Goal: Find specific page/section: Find specific page/section

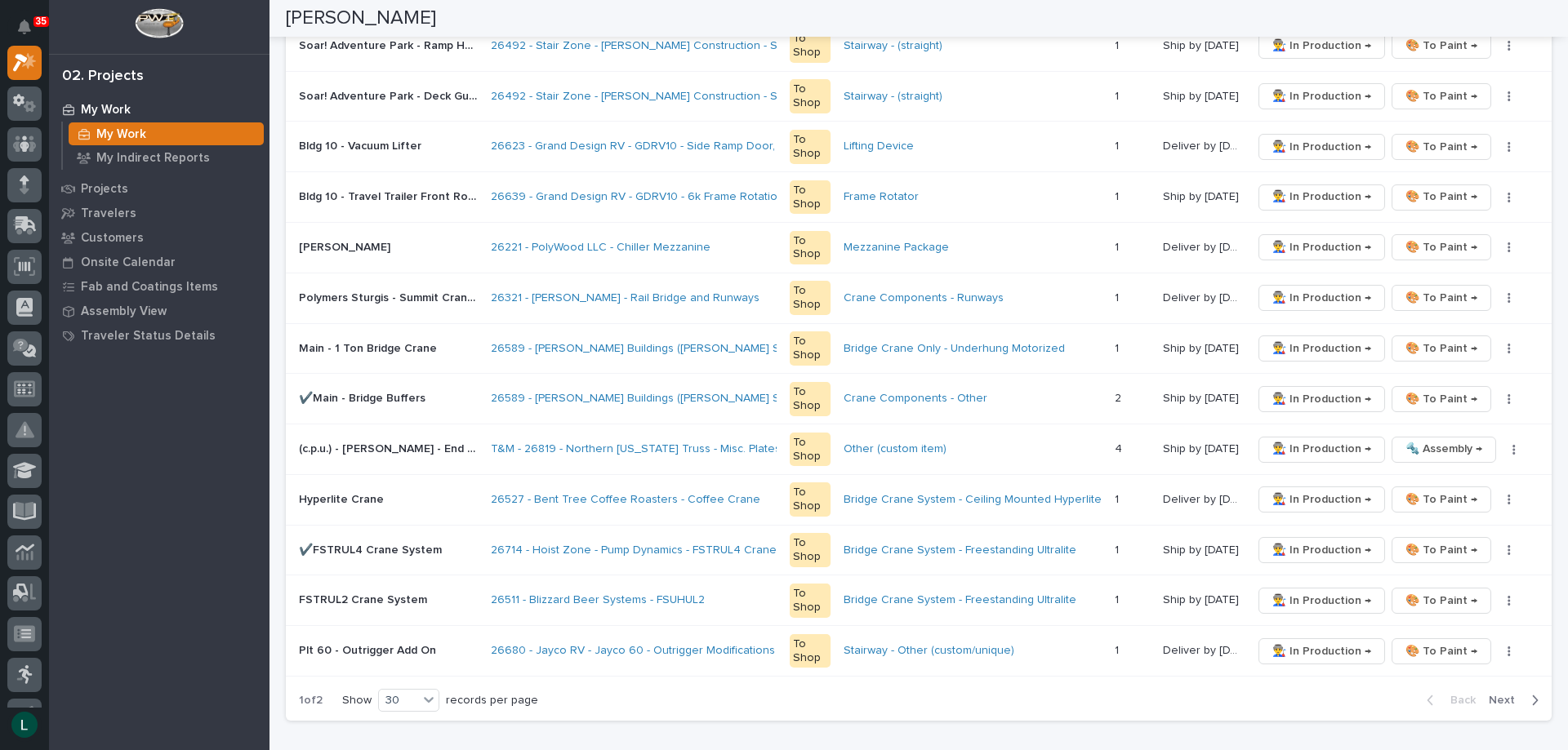
scroll to position [1307, 0]
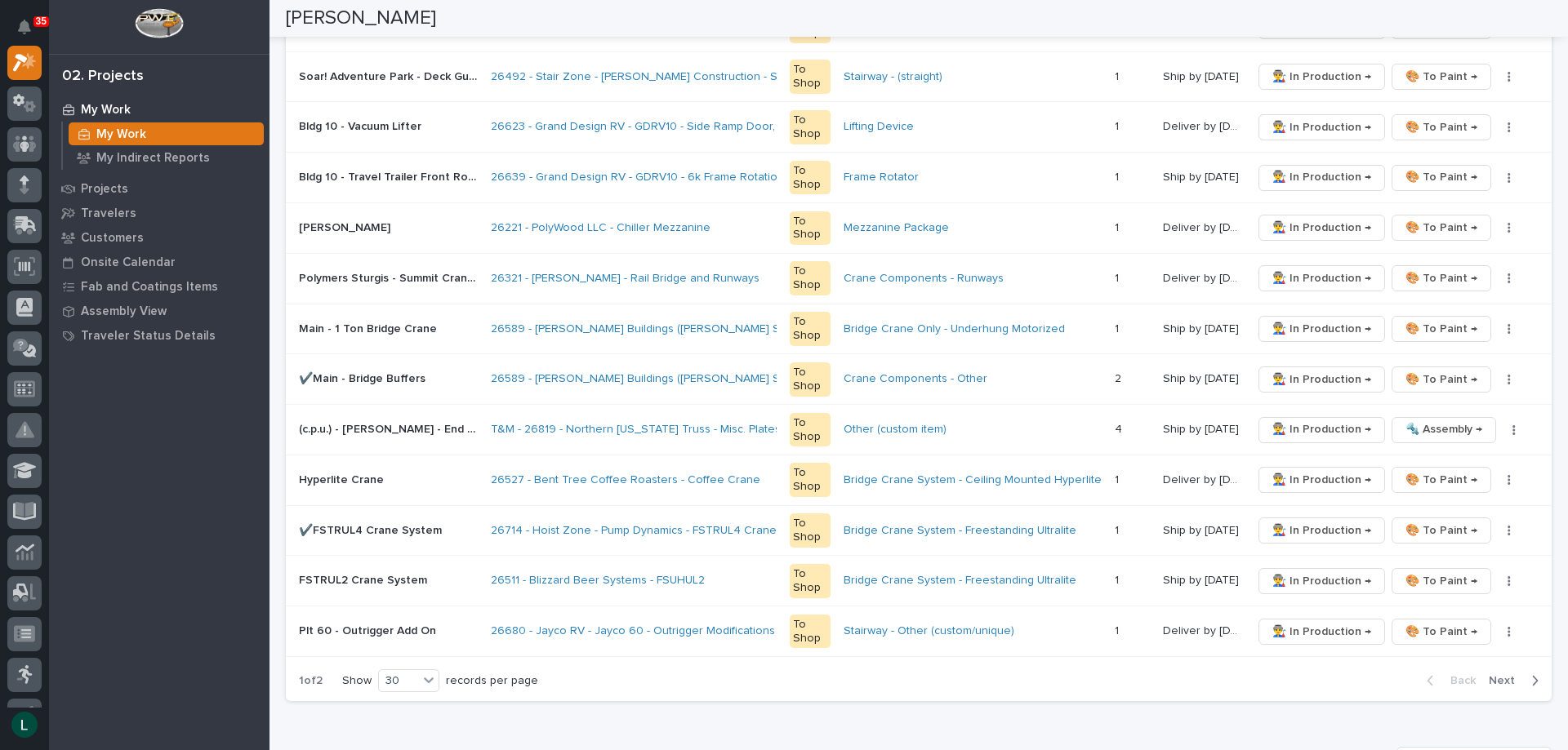
click at [1531, 678] on icon "button" at bounding box center [1535, 681] width 8 height 15
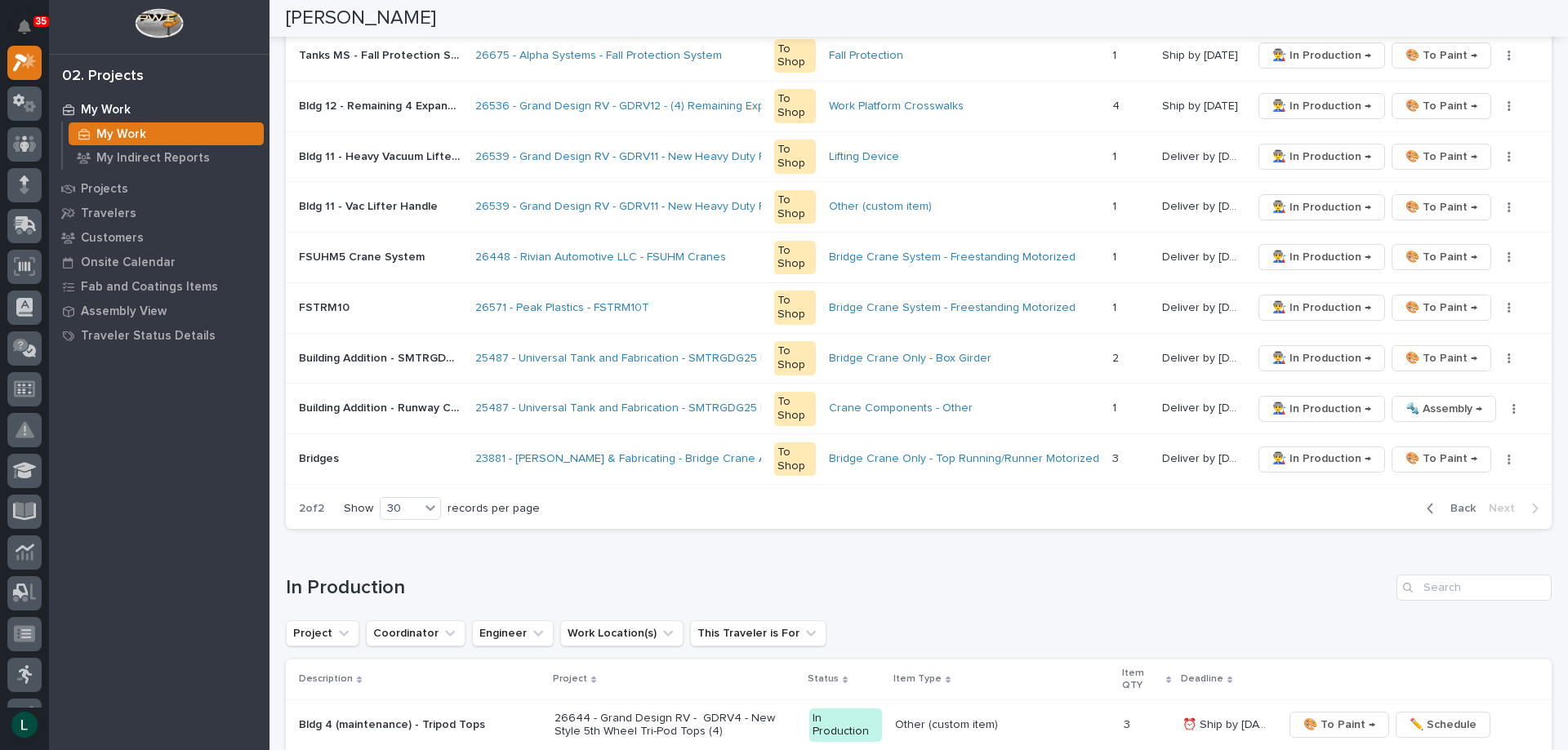
scroll to position [1062, 0]
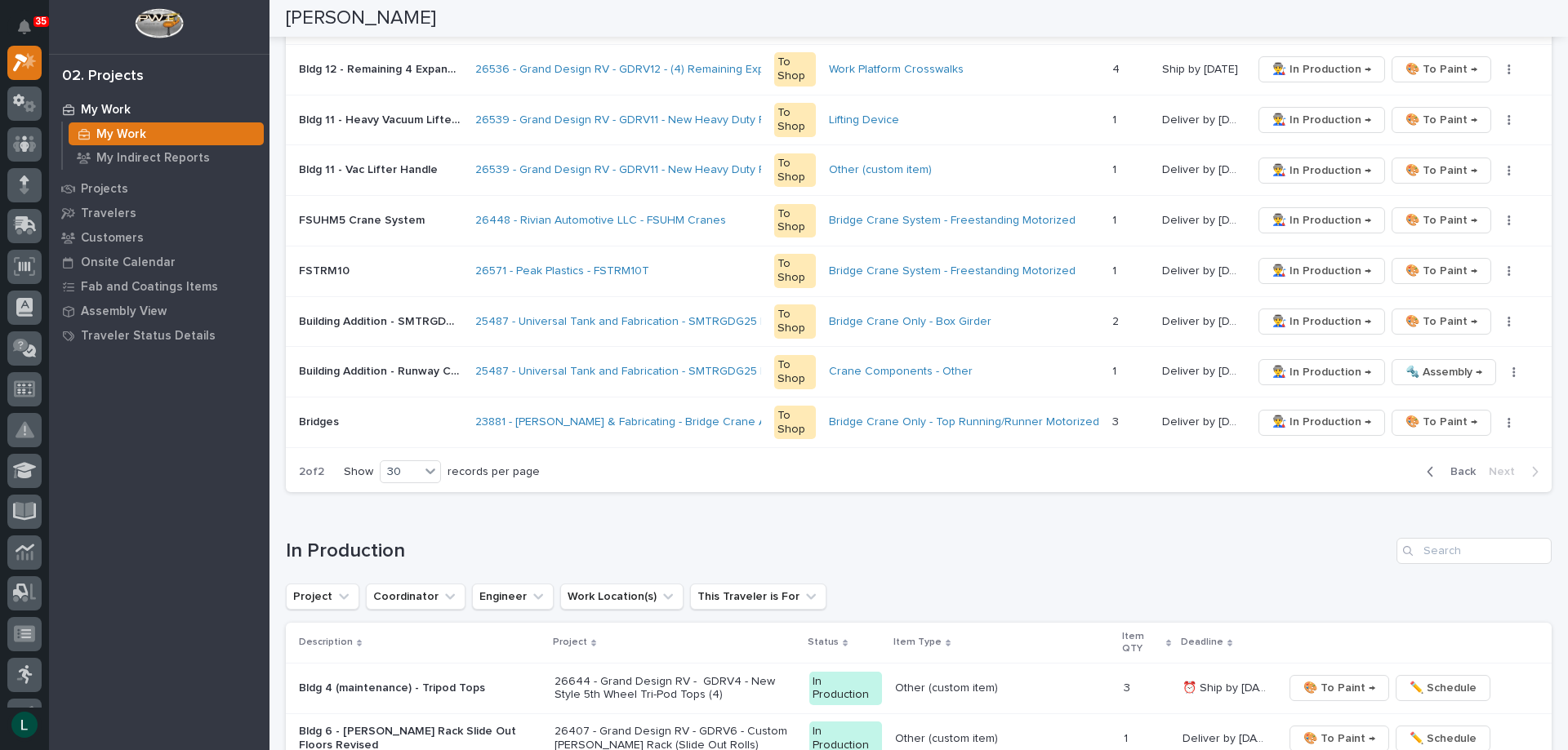
click at [1427, 471] on icon "button" at bounding box center [1430, 472] width 8 height 15
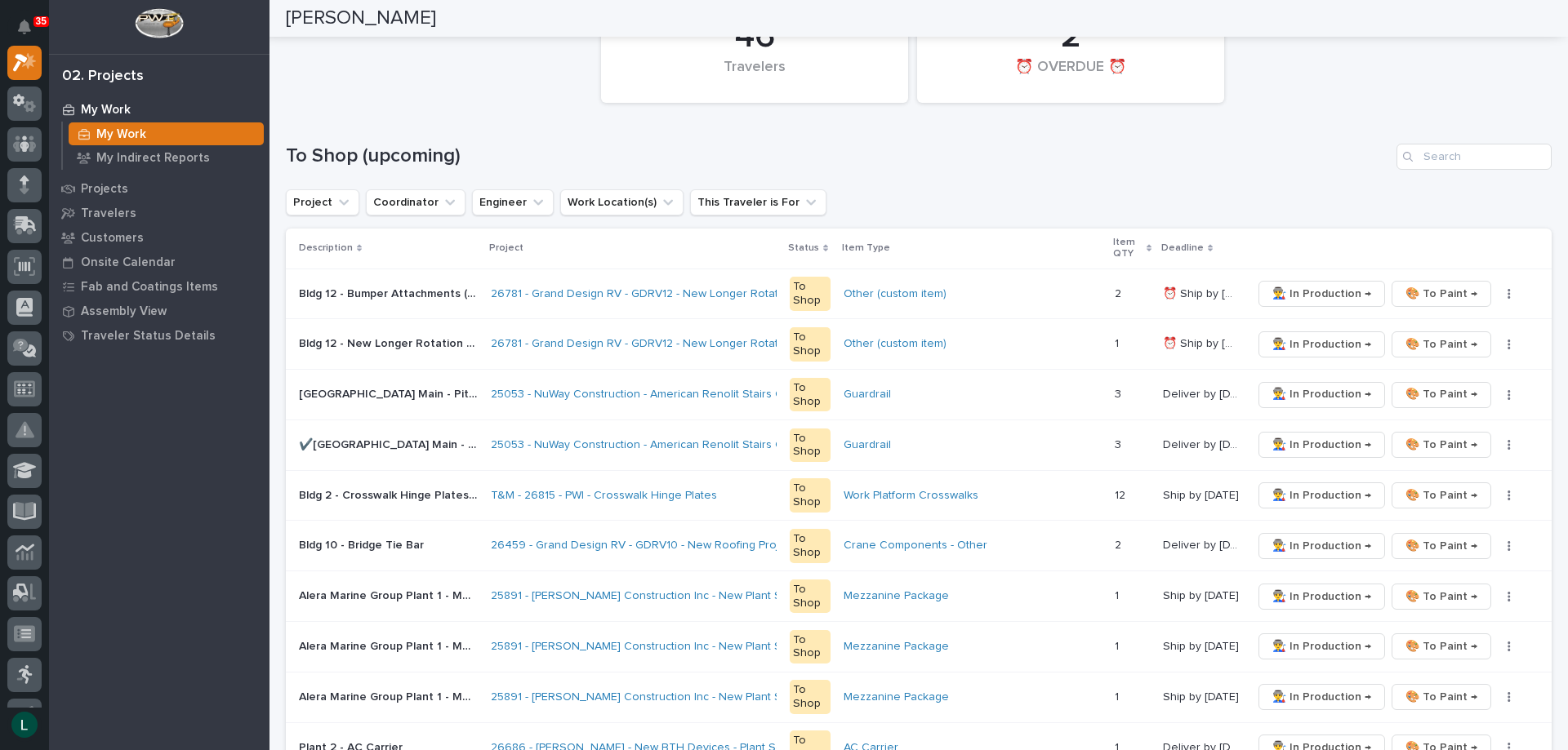
scroll to position [82, 0]
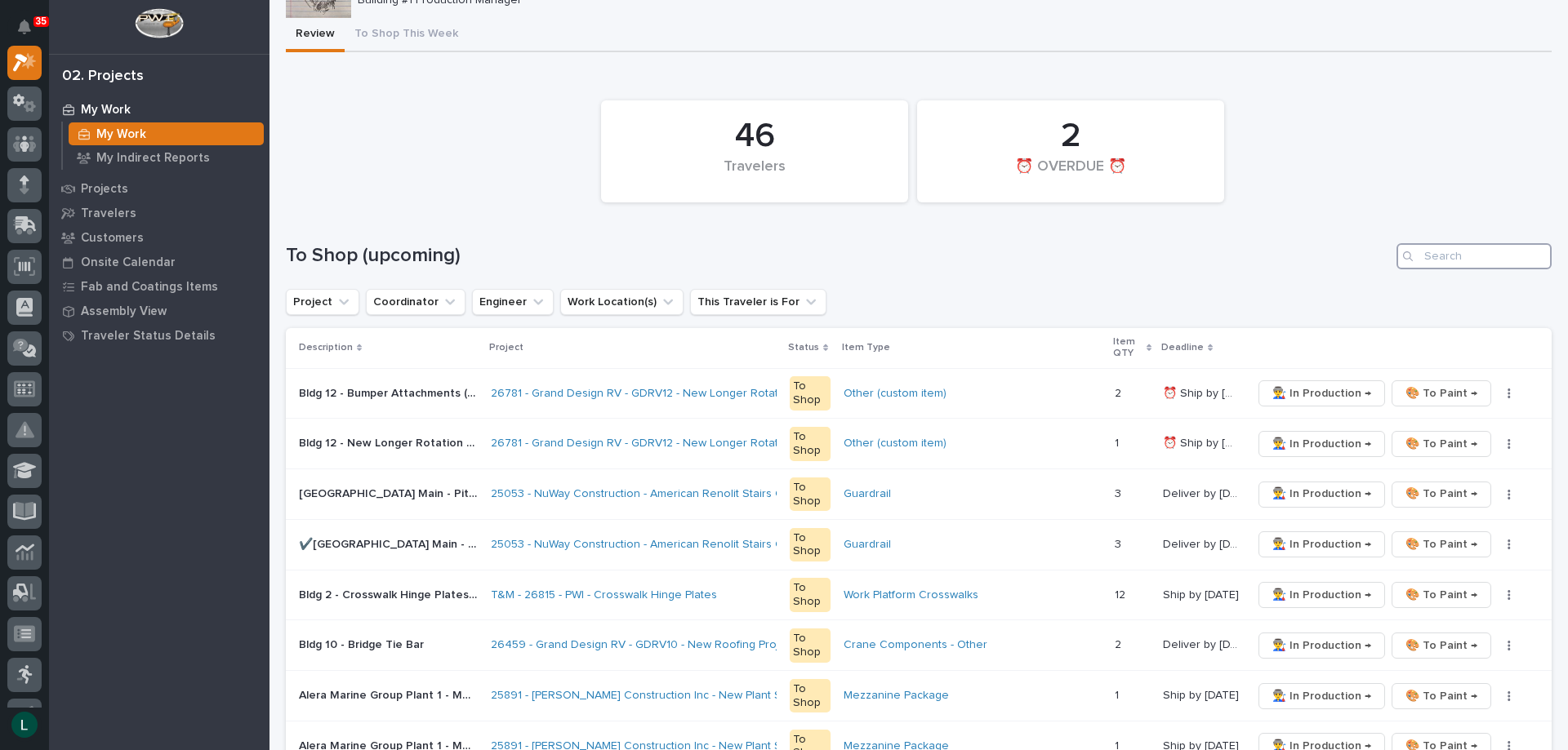
click at [1471, 258] on input "Search" at bounding box center [1474, 256] width 155 height 26
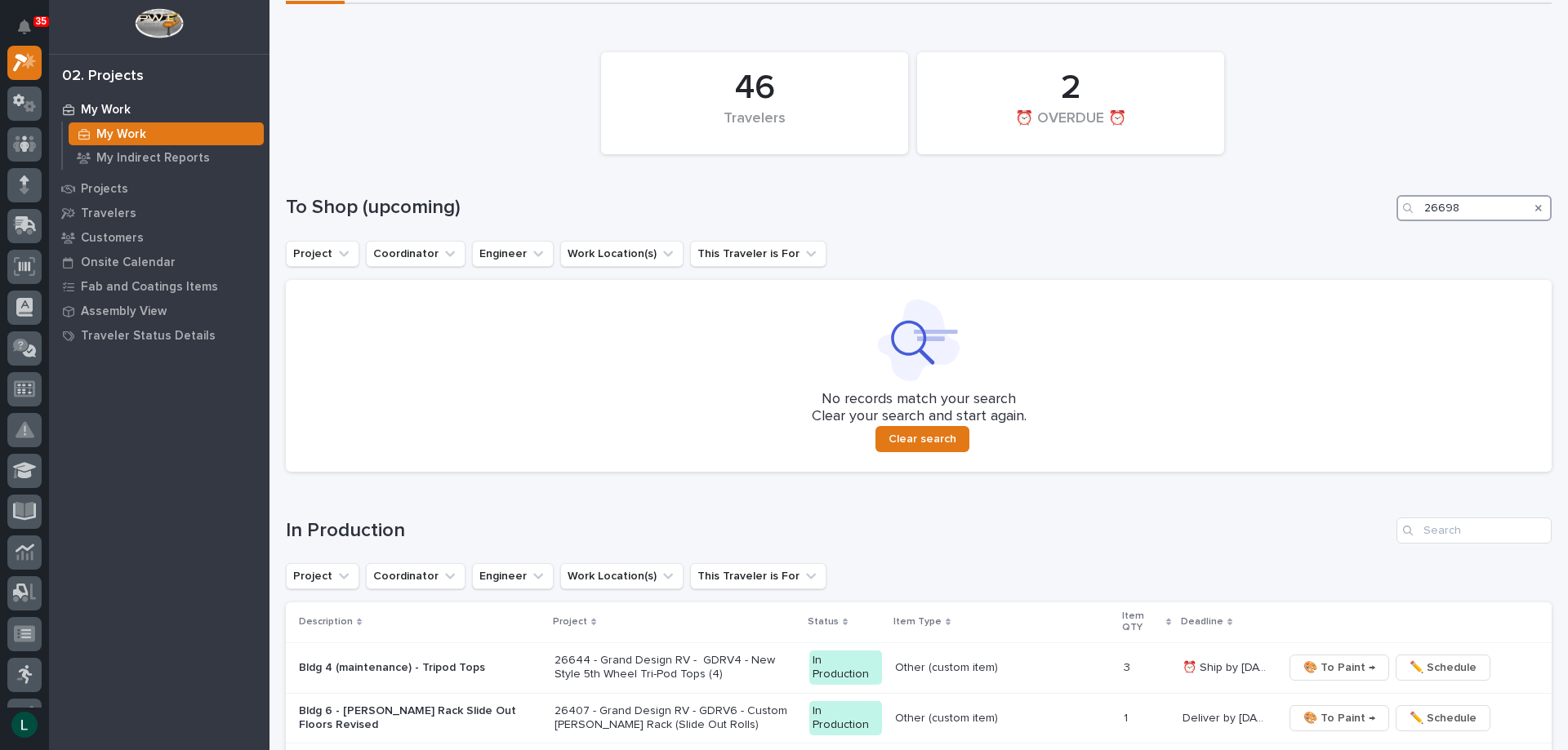
scroll to position [163, 0]
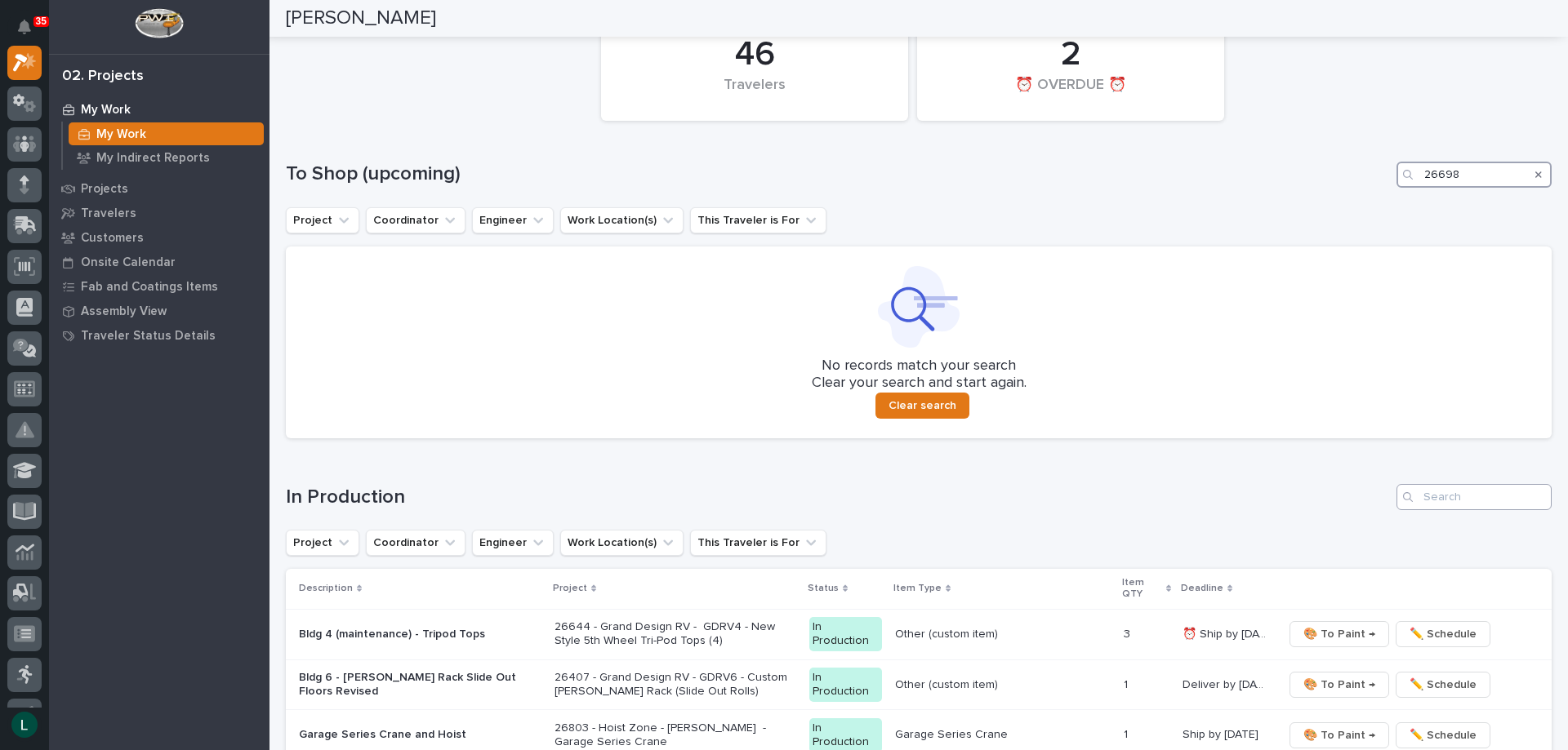
type input "26698"
click at [1453, 496] on input "Search" at bounding box center [1474, 497] width 155 height 26
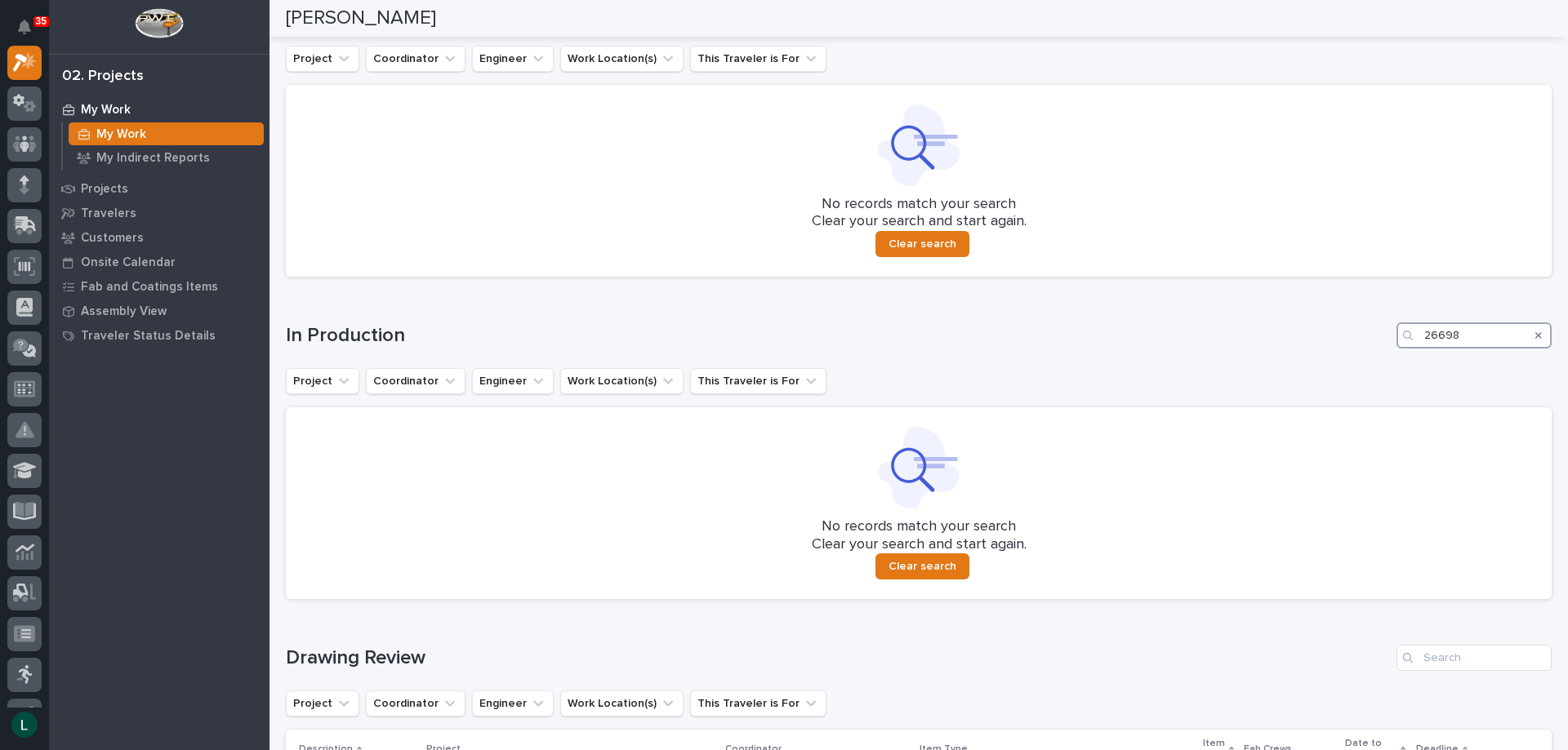
scroll to position [327, 0]
type input "26698"
click at [894, 235] on span "Clear search" at bounding box center [922, 242] width 68 height 15
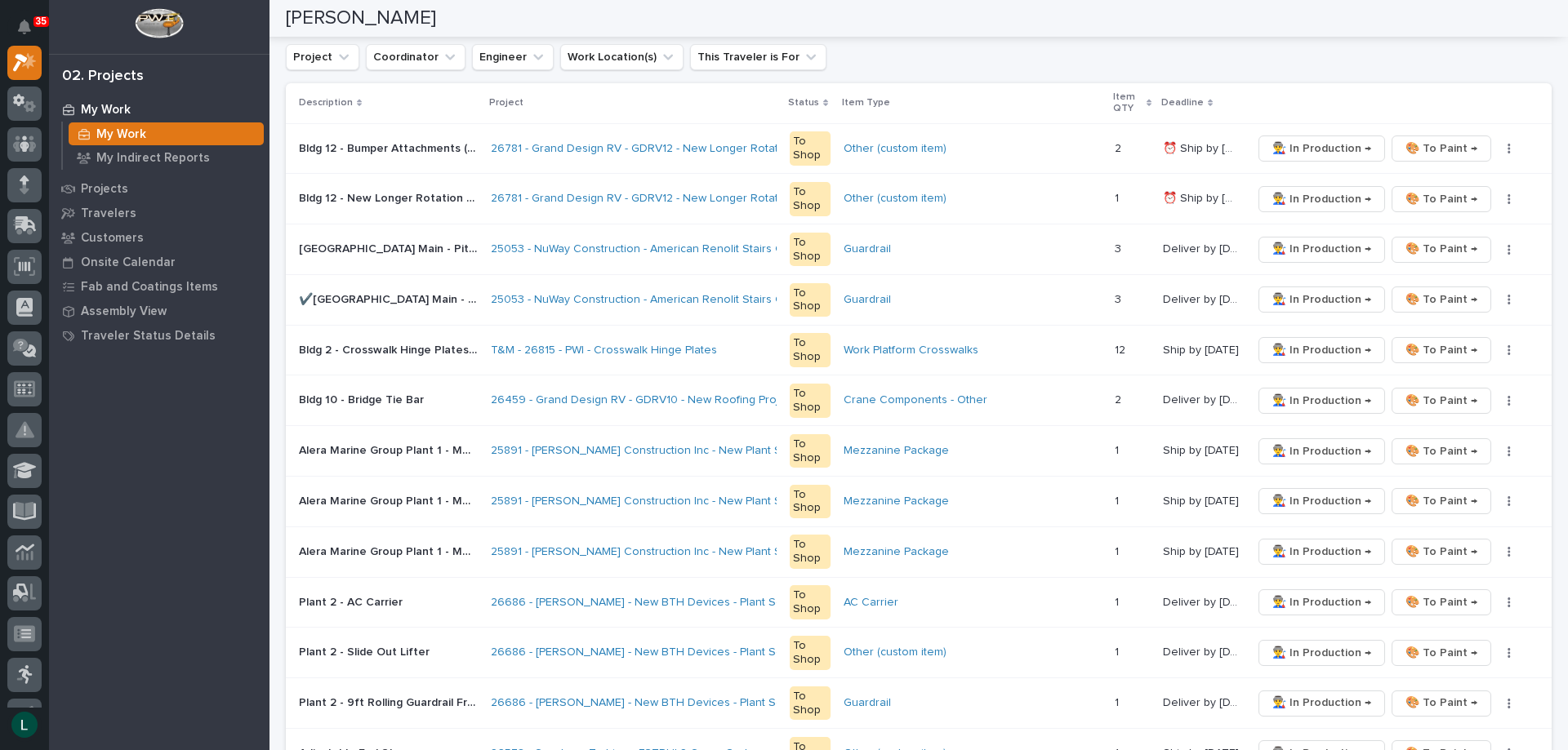
click at [909, 244] on div "Guardrail" at bounding box center [973, 249] width 258 height 14
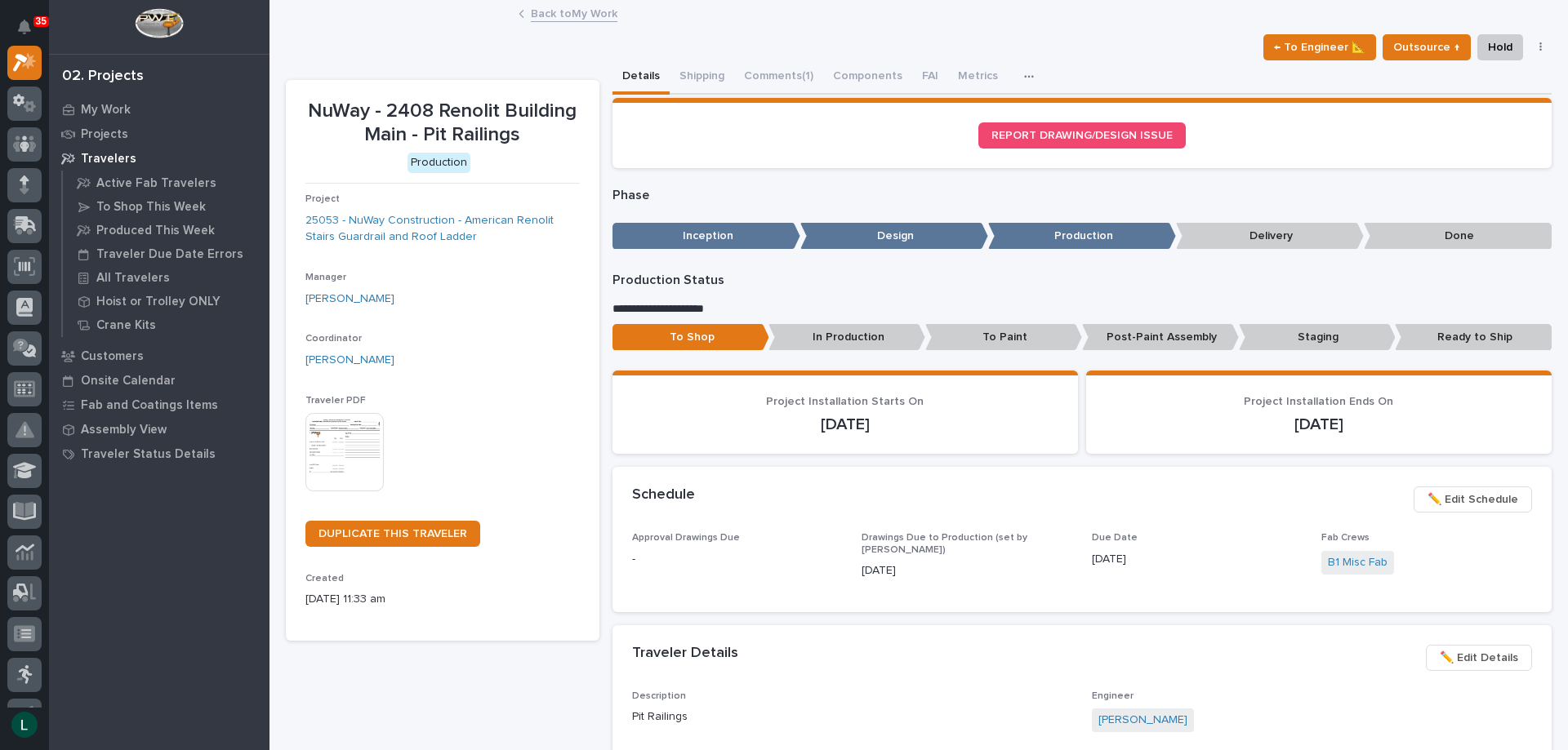
click at [532, 10] on link "Back to My Work" at bounding box center [574, 12] width 87 height 19
